Goal: Transaction & Acquisition: Purchase product/service

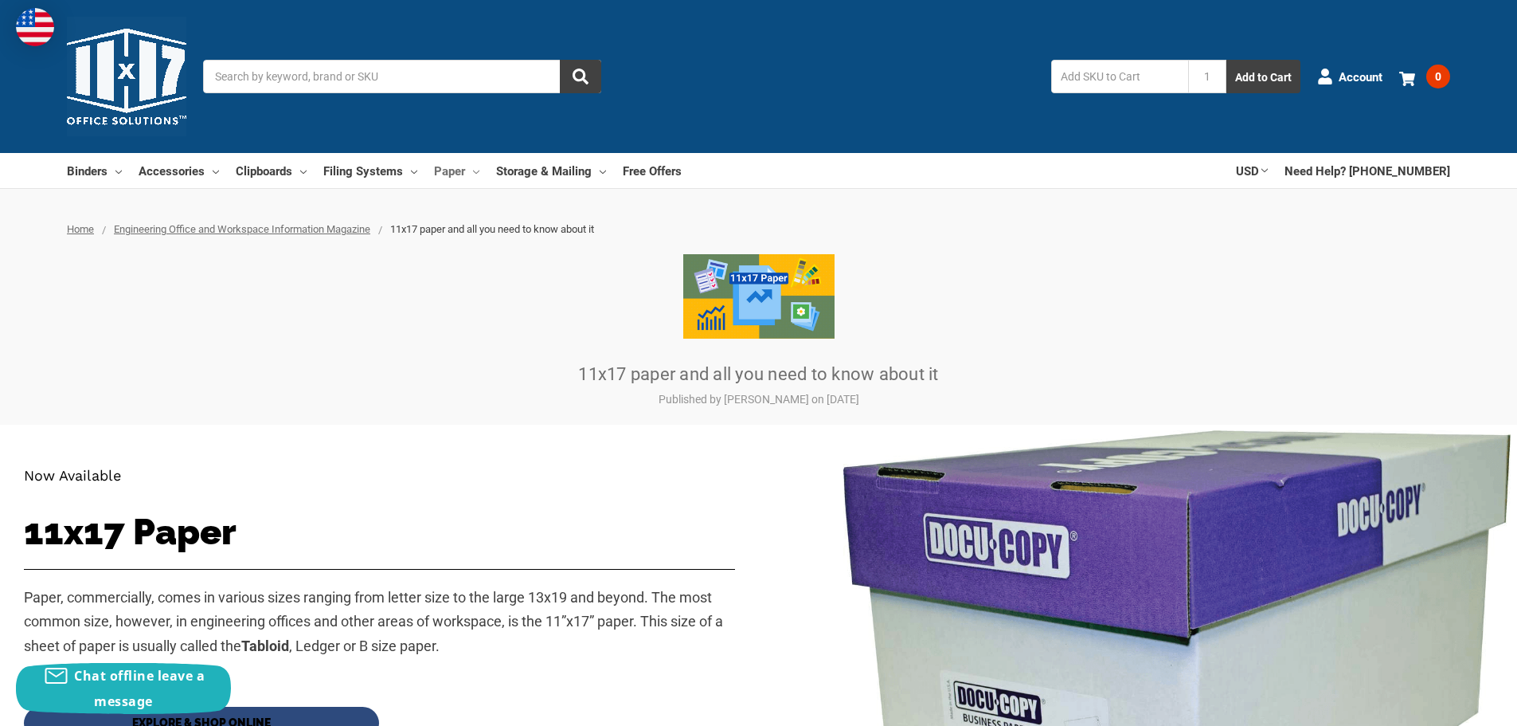
click at [477, 172] on use at bounding box center [476, 171] width 6 height 3
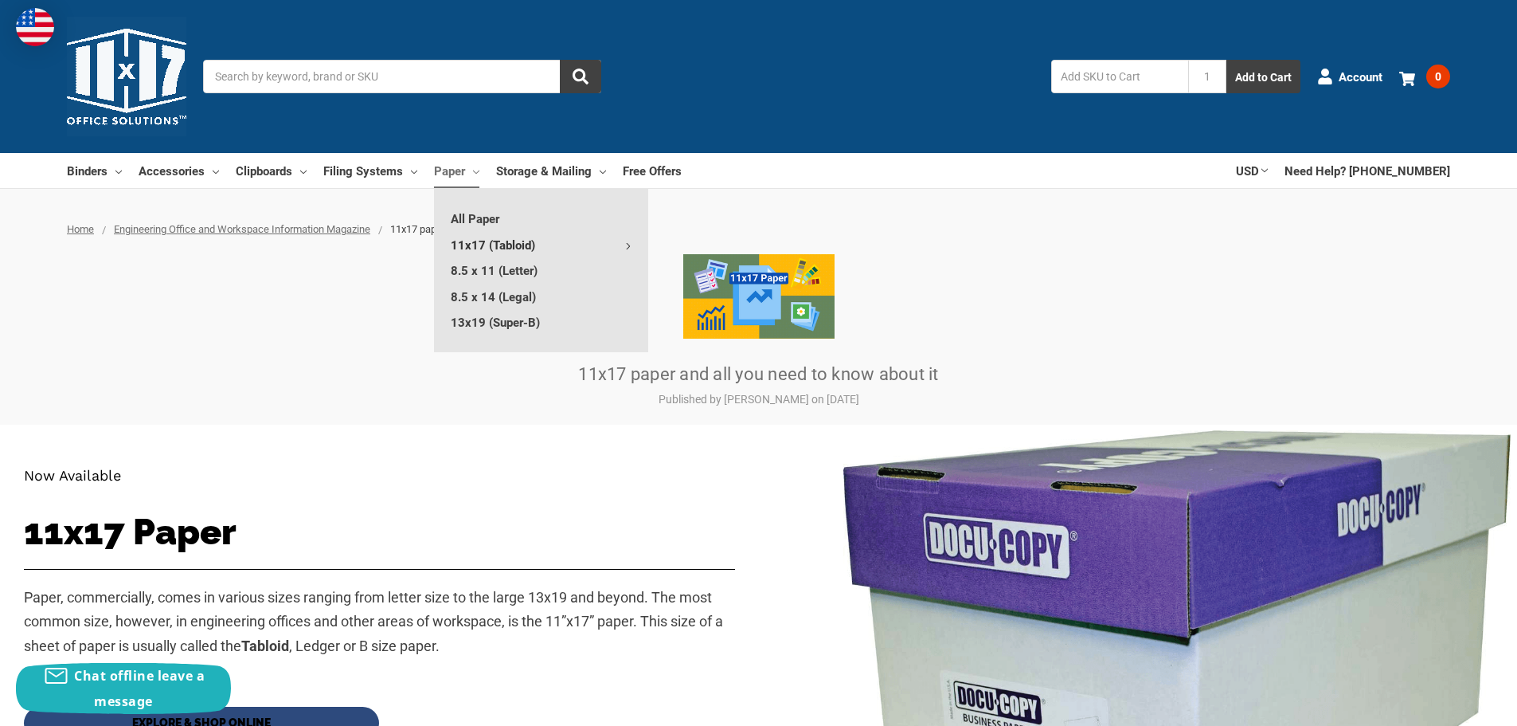
click at [515, 246] on link "11x17 (Tabloid)" at bounding box center [541, 244] width 214 height 25
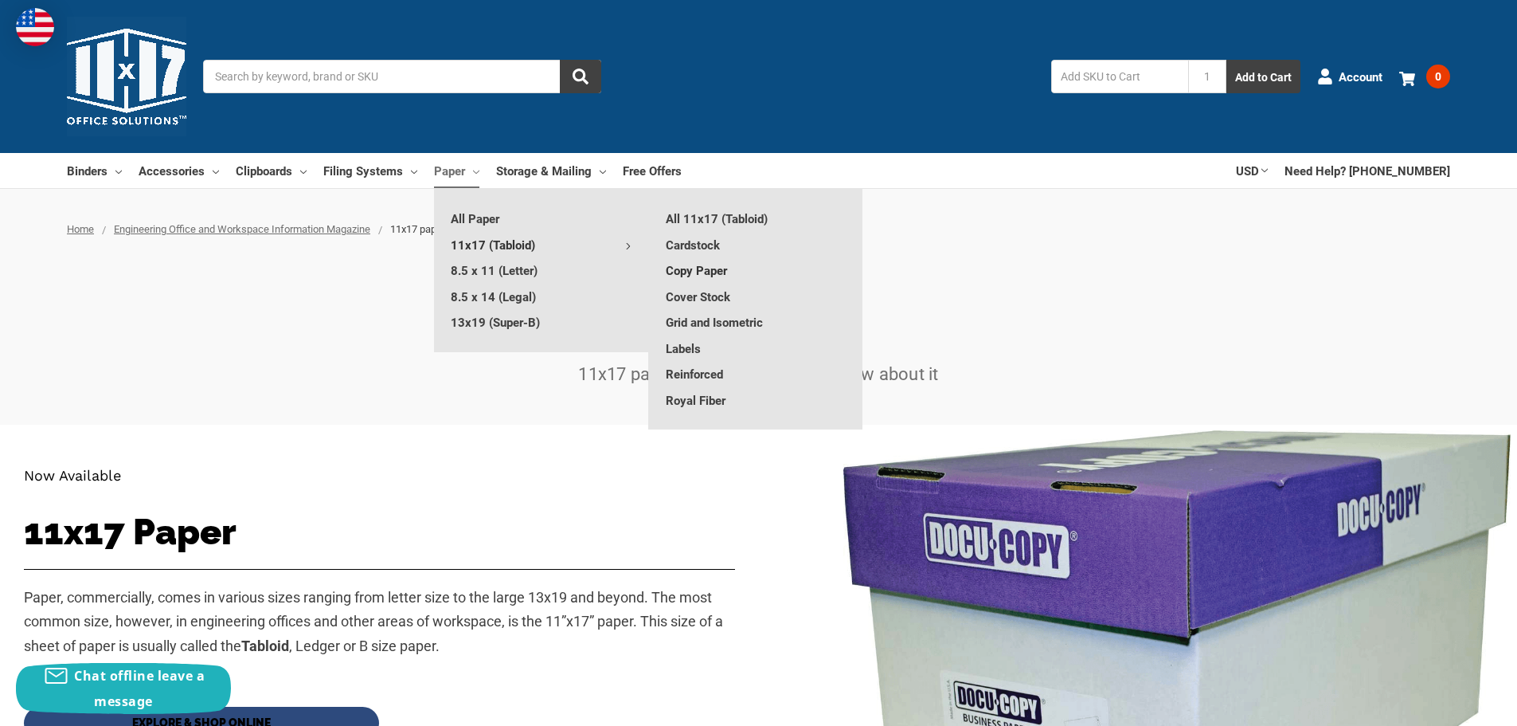
click at [687, 272] on link "Copy Paper" at bounding box center [755, 269] width 213 height 25
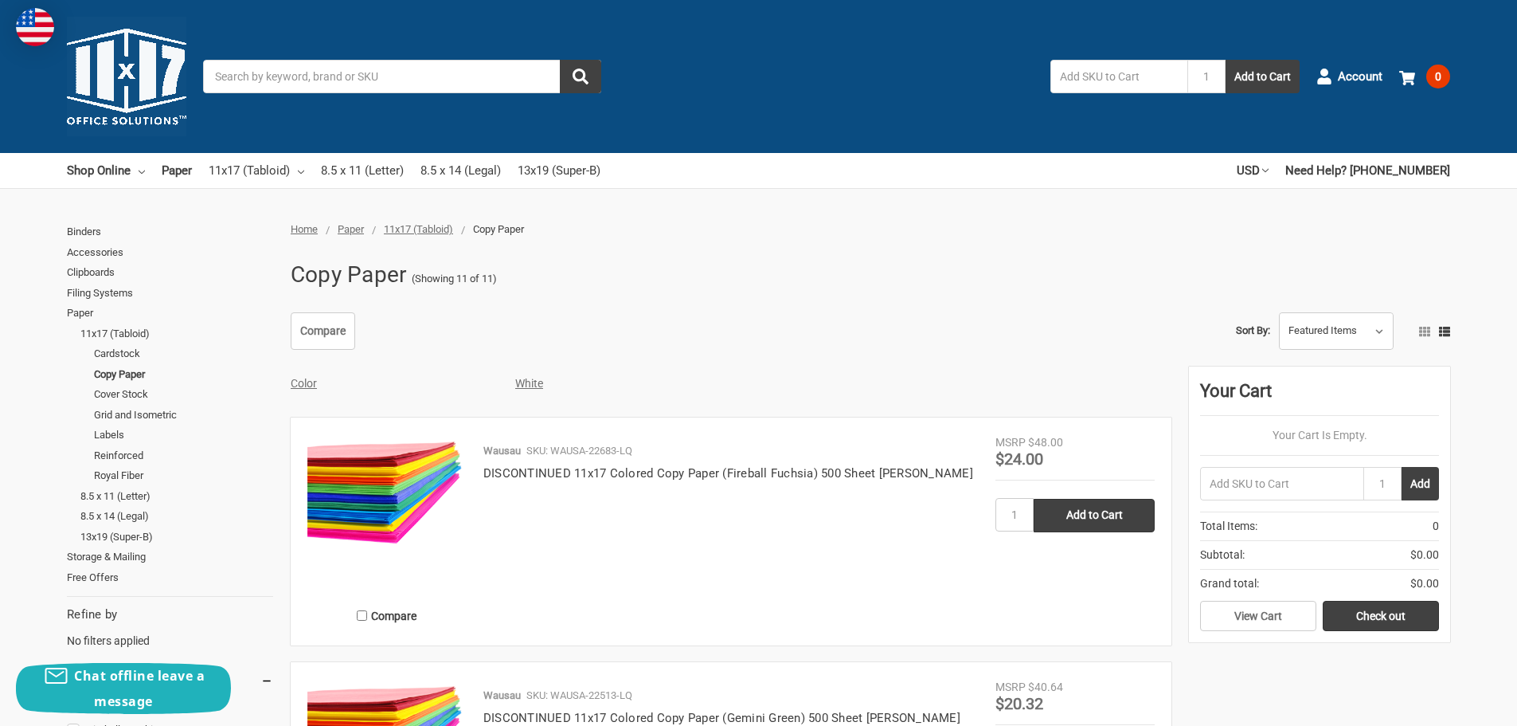
click at [326, 80] on input "Search" at bounding box center [402, 76] width 398 height 33
click at [141, 331] on link "11x17 (Tabloid)" at bounding box center [176, 333] width 193 height 21
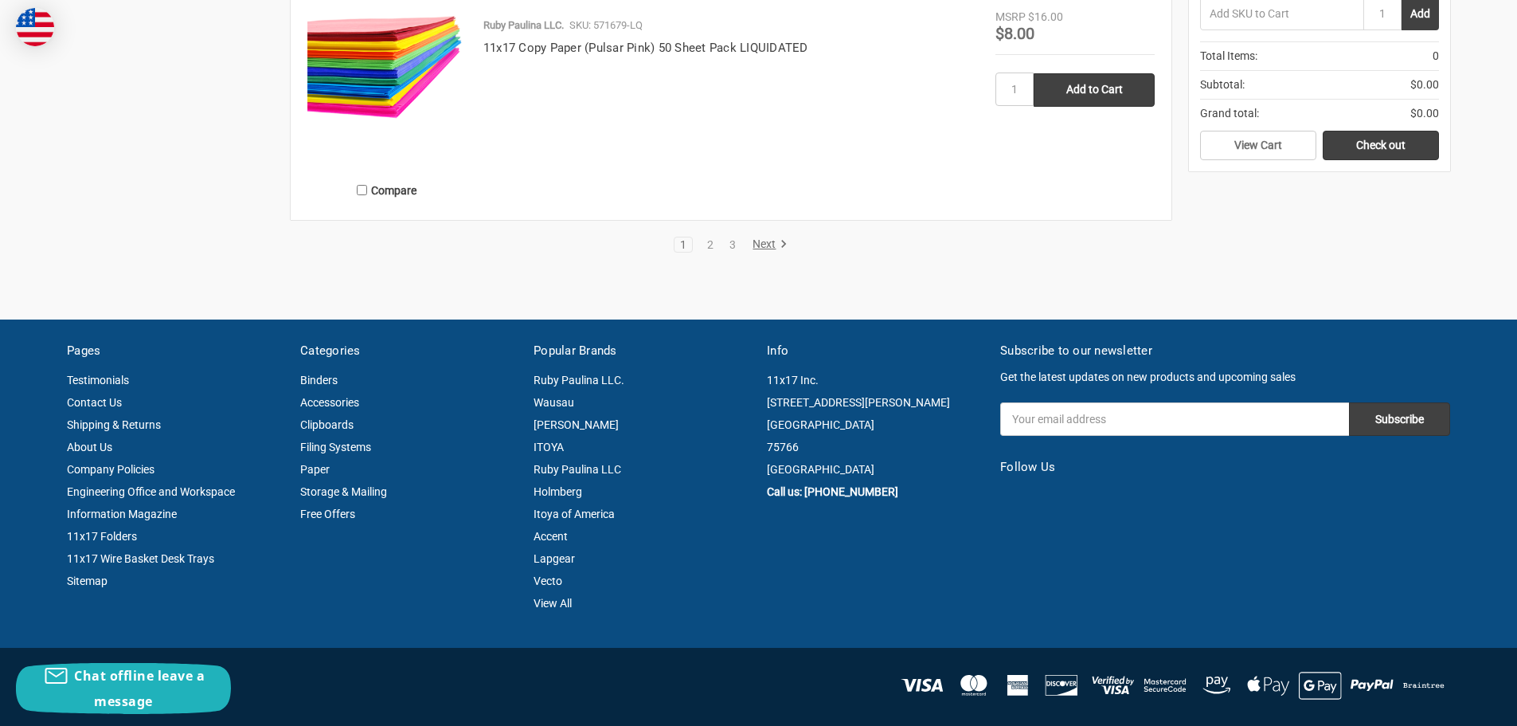
scroll to position [3505, 0]
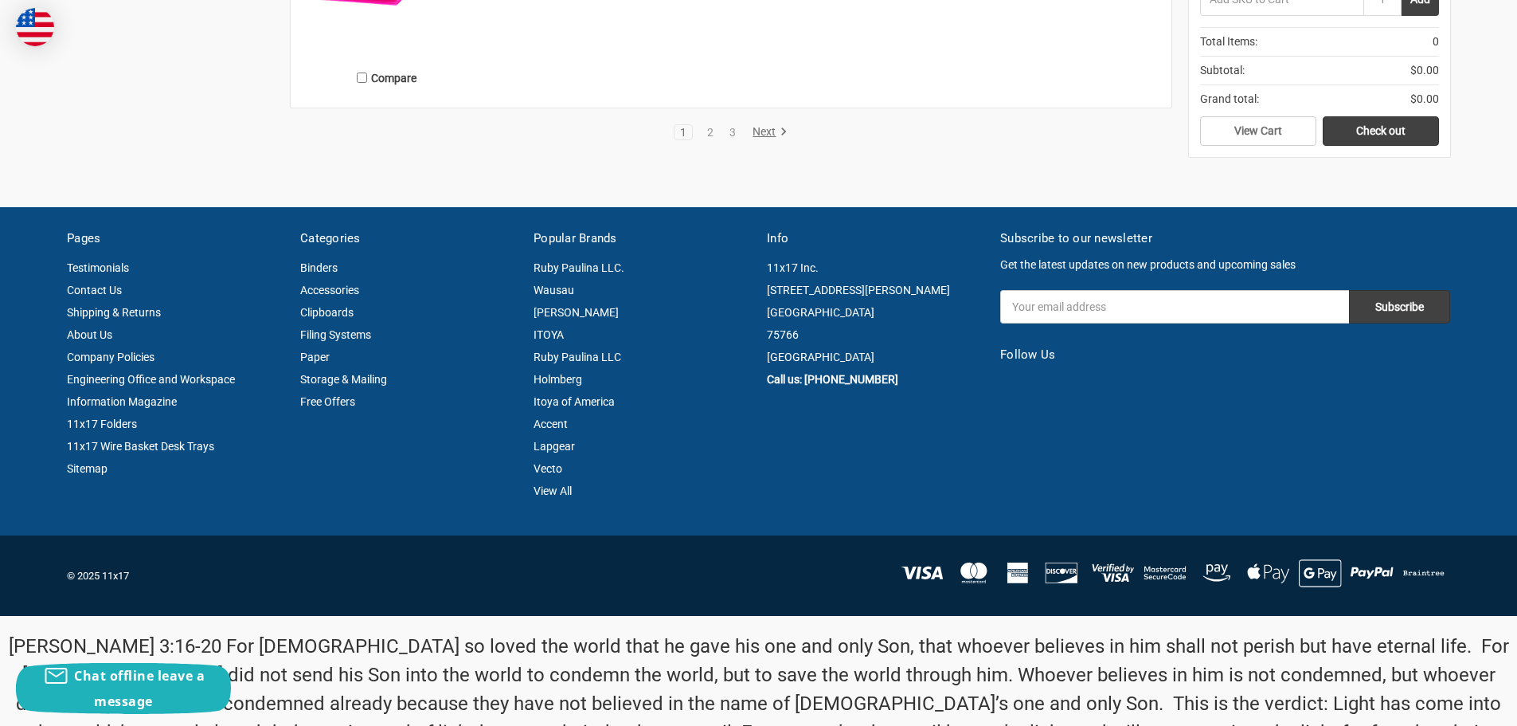
click at [761, 129] on link "Next" at bounding box center [767, 132] width 41 height 14
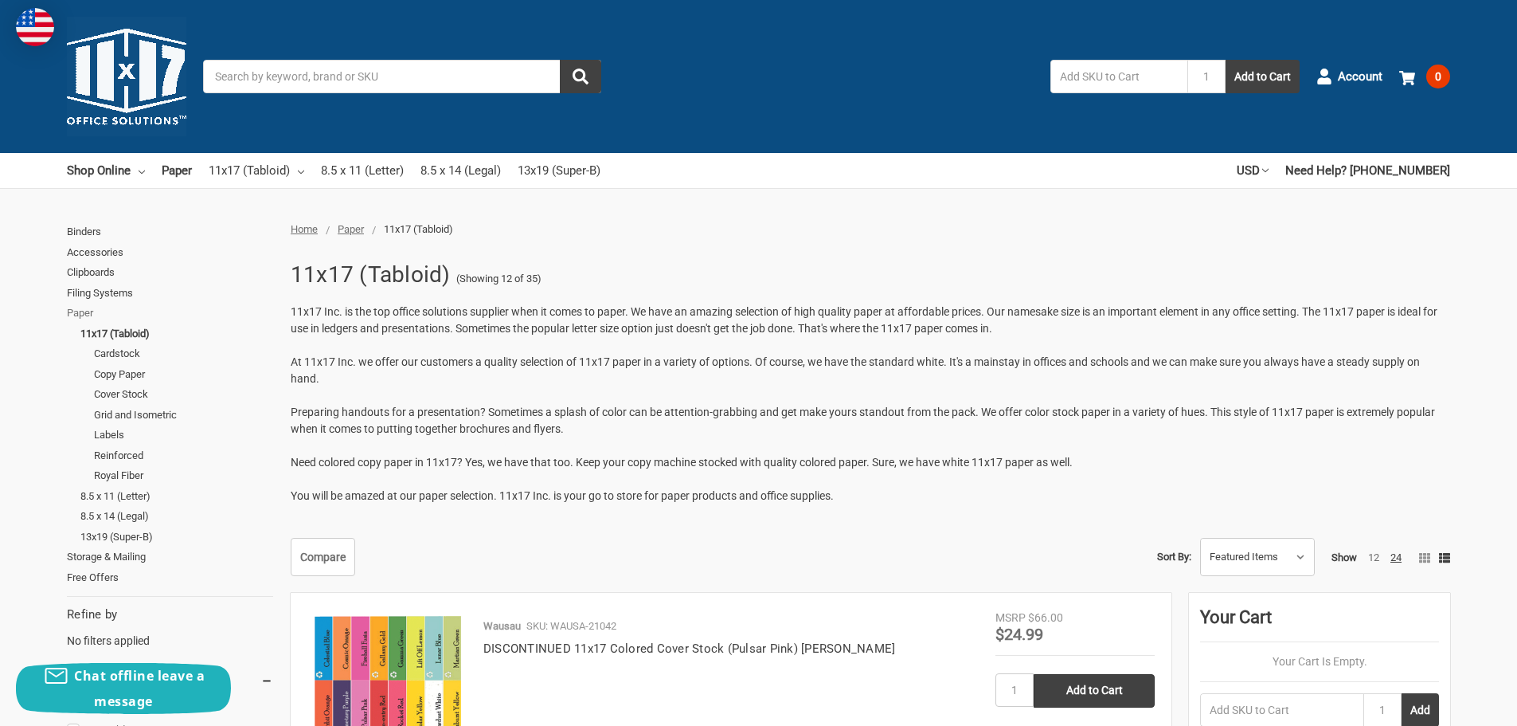
click at [76, 312] on link "Paper" at bounding box center [170, 313] width 206 height 21
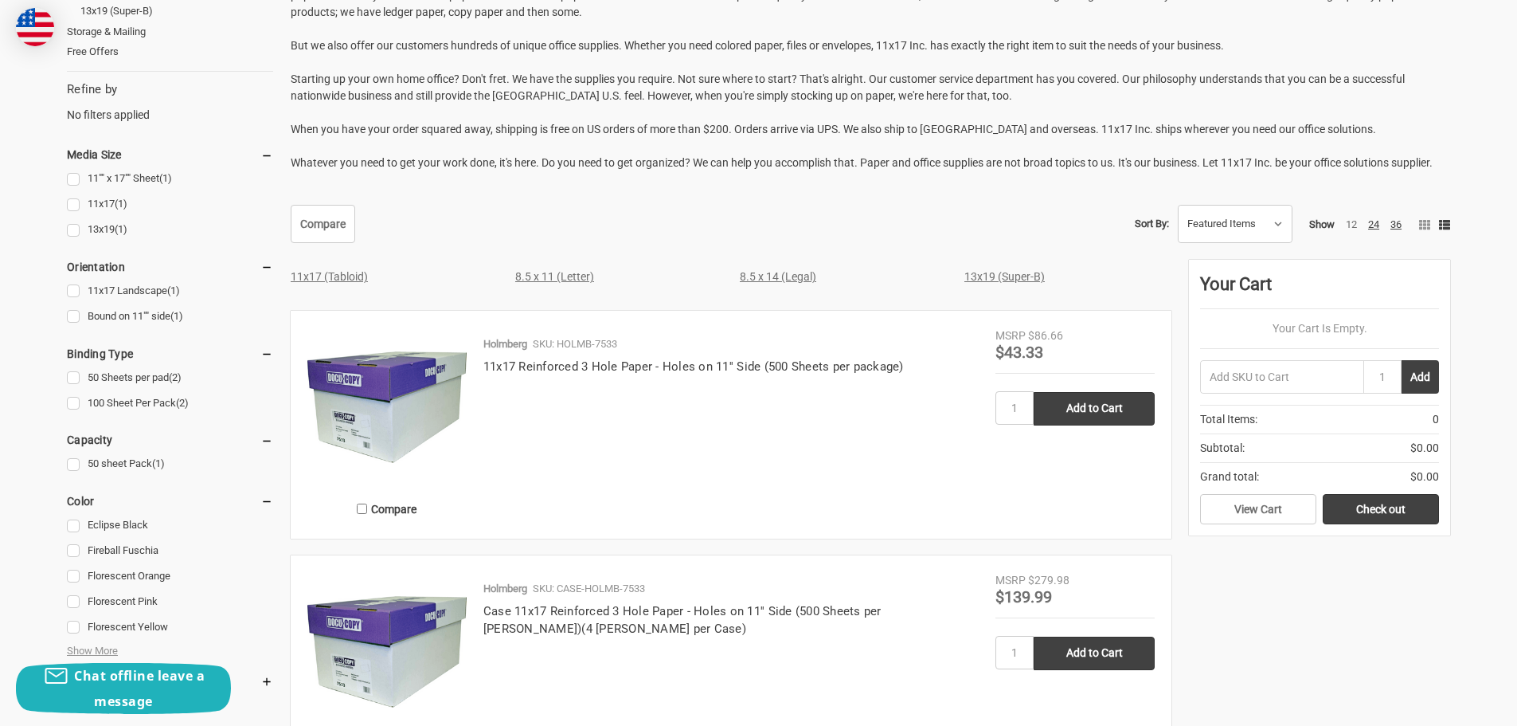
scroll to position [478, 0]
